Goal: Check status: Check status

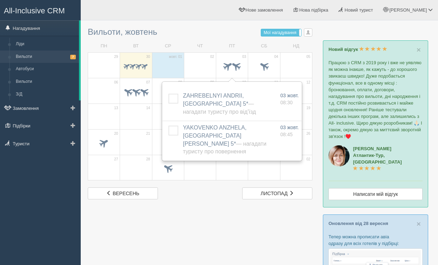
click at [33, 54] on link "Вильоти 7" at bounding box center [46, 57] width 66 height 13
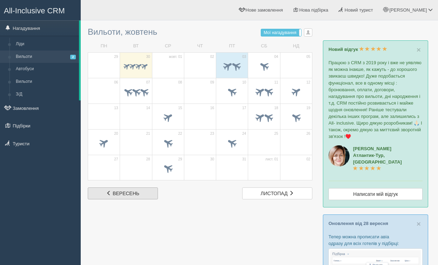
click at [143, 197] on link "вер. вересень" at bounding box center [123, 193] width 70 height 12
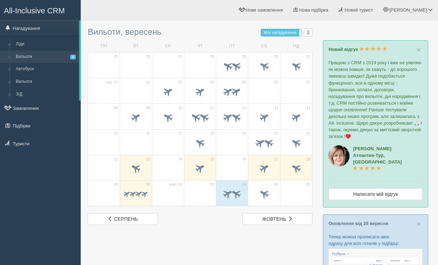
click at [143, 193] on span at bounding box center [145, 194] width 8 height 8
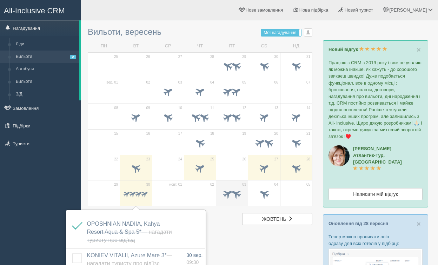
click at [224, 205] on td "03" at bounding box center [232, 193] width 32 height 26
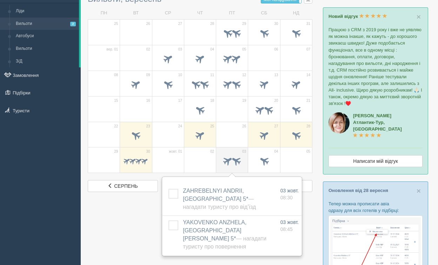
scroll to position [36, 0]
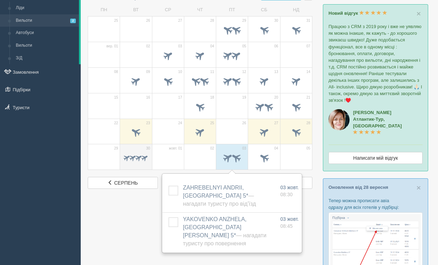
click at [132, 156] on span at bounding box center [133, 158] width 8 height 8
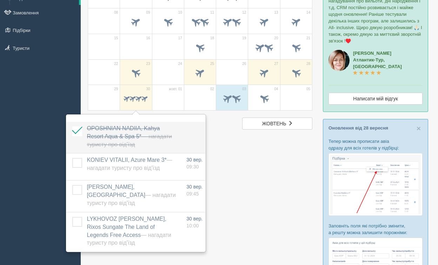
scroll to position [102, 0]
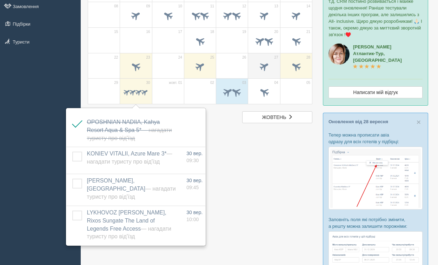
click at [267, 66] on span at bounding box center [264, 67] width 12 height 12
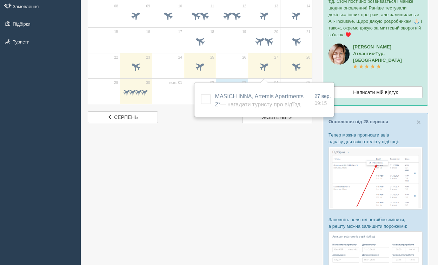
drag, startPoint x: 203, startPoint y: 65, endPoint x: 228, endPoint y: 170, distance: 108.2
click at [228, 170] on div "Вильоти, вересень Мої нагадування Мої Усі нагадування Усі Усі нагадування Усі М…" at bounding box center [259, 130] width 357 height 465
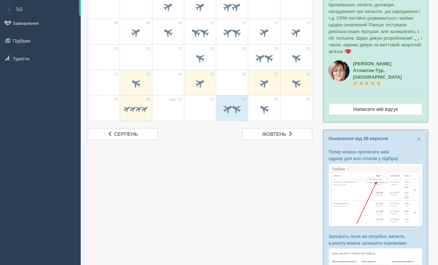
scroll to position [78, 0]
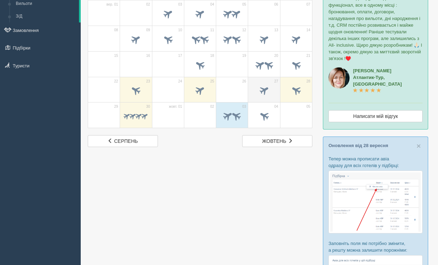
click at [270, 88] on span at bounding box center [264, 91] width 12 height 12
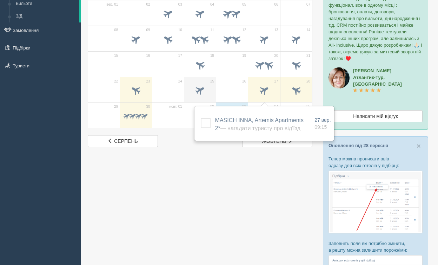
click at [197, 92] on span at bounding box center [200, 91] width 12 height 12
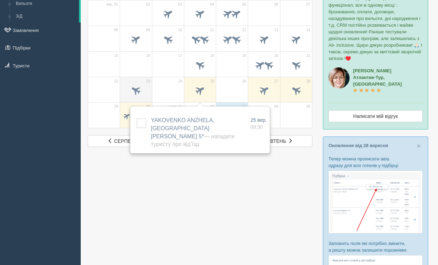
click at [136, 91] on span at bounding box center [136, 91] width 12 height 12
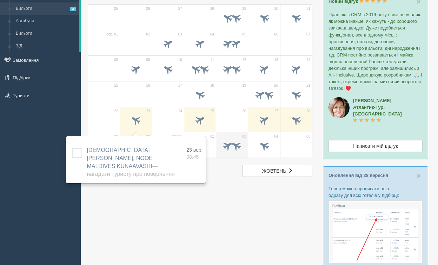
scroll to position [47, 0]
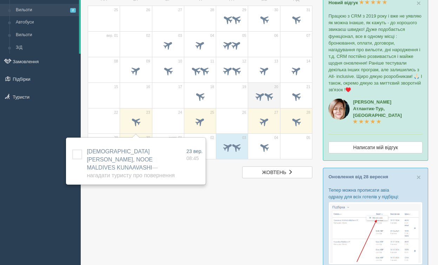
click at [256, 100] on span at bounding box center [260, 96] width 12 height 12
